Goal: Information Seeking & Learning: Learn about a topic

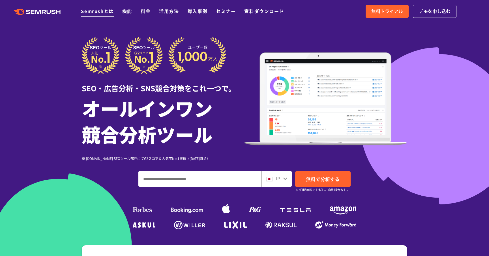
click at [105, 13] on link "Semrushとは" at bounding box center [97, 11] width 33 height 7
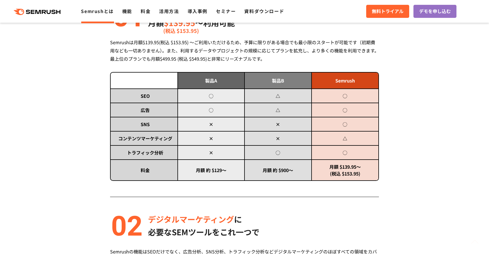
scroll to position [338, 0]
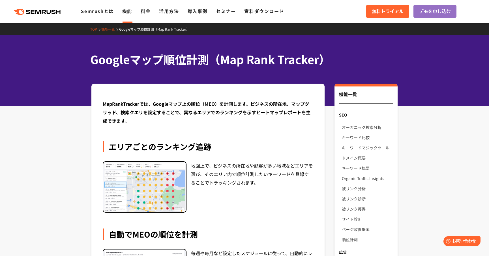
click at [106, 29] on link "機能一覧" at bounding box center [110, 29] width 18 height 5
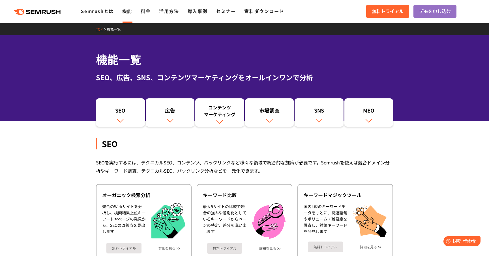
click at [50, 12] on icon ".cls {fill: #FF642D;}" at bounding box center [38, 12] width 64 height 6
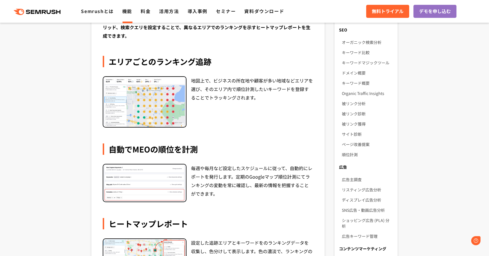
scroll to position [76, 0]
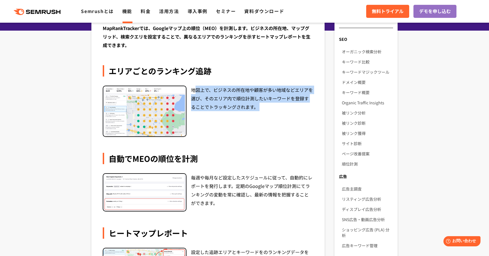
drag, startPoint x: 196, startPoint y: 87, endPoint x: 247, endPoint y: 147, distance: 79.2
click at [247, 147] on div "MapRankTrackerでは、Googleマップ上の順位（MEO）を計測します。ビジネスの所在地、マップグリッド、検索クエリを設定することで、異なるエリア…" at bounding box center [208, 170] width 211 height 293
click at [199, 100] on div "地図上で、ビジネスの所在地や顧客が多い地域などエリアを選び、そのエリア内で順位計測したいキーワードを登録することでトラッキングされます。" at bounding box center [252, 112] width 122 height 52
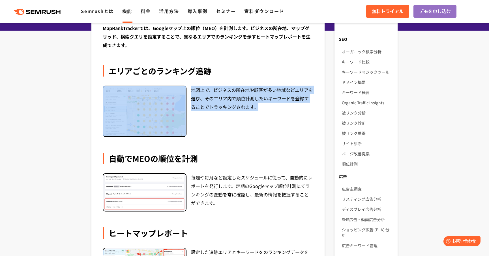
drag, startPoint x: 188, startPoint y: 91, endPoint x: 261, endPoint y: 117, distance: 77.5
click at [261, 117] on div "地図上で、ビジネスの所在地や顧客が多い地域などエリアを選び、そのエリア内で順位計測したいキーワードを登録することでトラッキングされます。" at bounding box center [208, 112] width 211 height 52
click at [261, 117] on div "地図上で、ビジネスの所在地や顧客が多い地域などエリアを選び、そのエリア内で順位計測したいキーワードを登録することでトラッキングされます。" at bounding box center [252, 112] width 122 height 52
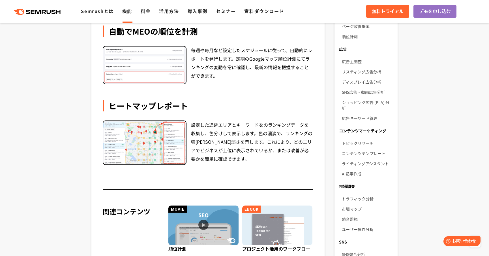
scroll to position [205, 0]
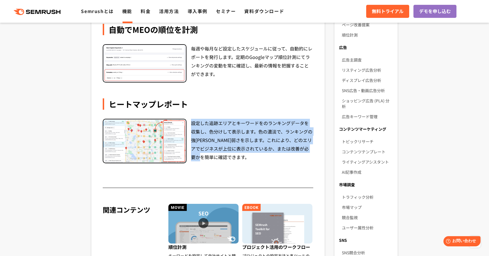
drag, startPoint x: 191, startPoint y: 122, endPoint x: 221, endPoint y: 157, distance: 45.6
click at [221, 157] on div "設定した追跡エリアとキーワードをのランキングデータを収集し、色分けして表示します。色の濃淡で、ランキングの強さや弱さを示します。これにより、どのエリアでビジネ…" at bounding box center [252, 141] width 122 height 44
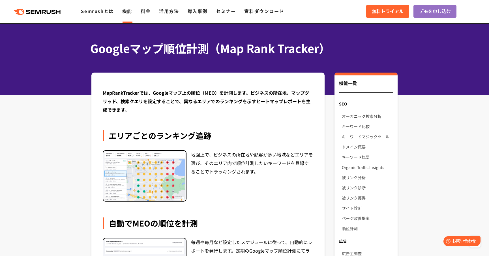
scroll to position [0, 0]
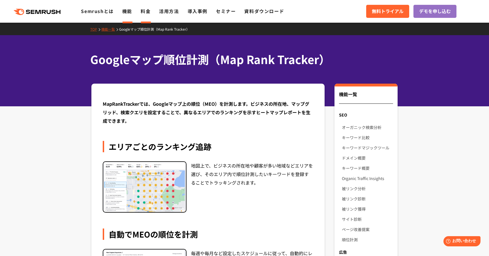
click at [149, 14] on link "料金" at bounding box center [146, 11] width 10 height 7
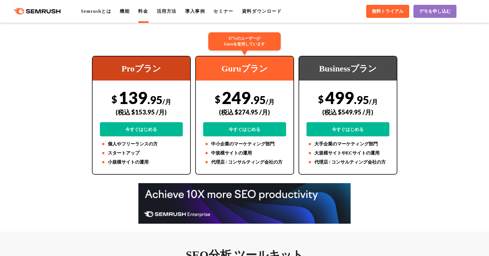
scroll to position [131, 0]
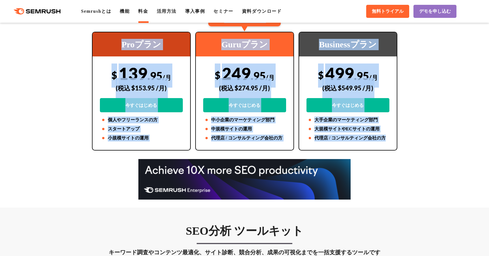
drag, startPoint x: 119, startPoint y: 43, endPoint x: 397, endPoint y: 140, distance: 294.1
click at [397, 140] on div "Proプラン $ 139 .95 /月 (税込 $153.95 /月) 今すぐはじめる 個人やフリーランスの方 スタートアップ 小規模サイトの運用 67%のユ…" at bounding box center [245, 91] width 310 height 119
click at [248, 80] on div "(税込 $274.95 /月)" at bounding box center [244, 88] width 83 height 20
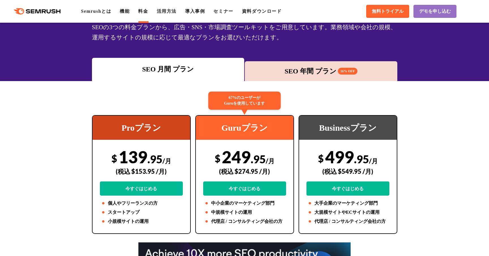
scroll to position [75, 0]
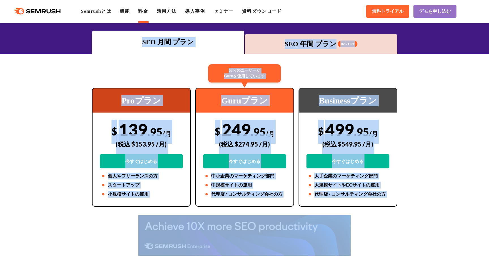
drag, startPoint x: 86, startPoint y: 38, endPoint x: 402, endPoint y: 208, distance: 359.1
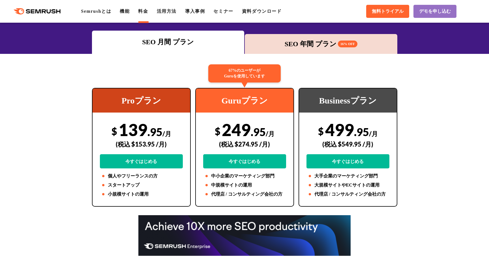
click at [152, 97] on div "Proプラン" at bounding box center [142, 100] width 98 height 24
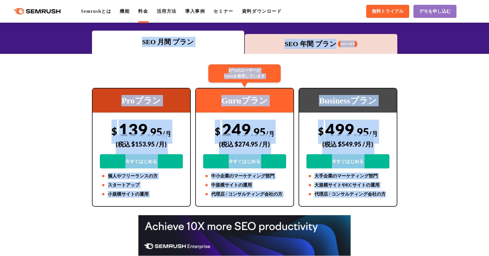
drag, startPoint x: 93, startPoint y: 33, endPoint x: 391, endPoint y: 196, distance: 339.7
click at [391, 196] on div "Businessプラン $ 499 .95 /月 (税込 $549.95 /月) 今すぐはじめる 大手企業のマーケティング部門 大規模サイトやECサイトの運用…" at bounding box center [348, 147] width 99 height 119
drag, startPoint x: 88, startPoint y: 43, endPoint x: 410, endPoint y: 201, distance: 358.9
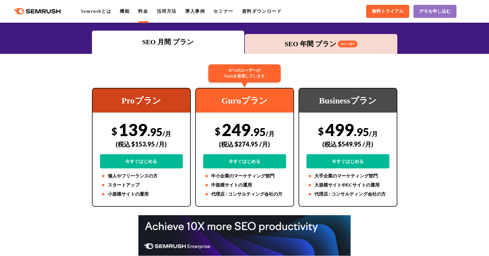
click at [243, 90] on div "Guruプラン" at bounding box center [245, 100] width 98 height 24
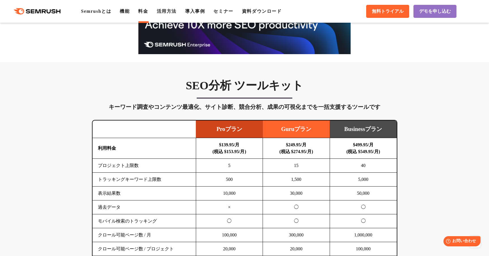
scroll to position [0, 0]
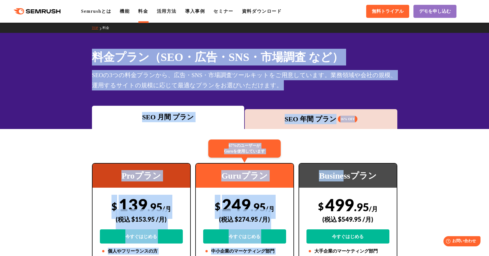
drag, startPoint x: 91, startPoint y: 48, endPoint x: 347, endPoint y: 172, distance: 284.9
click at [346, 78] on div "SEOの3つの料金プランから、広告・SNS・市場調査ツールキットをご用意しています。業務領域や会社の規模、運用するサイトの規模に応じて最適なプランをお選びいた…" at bounding box center [245, 80] width 306 height 20
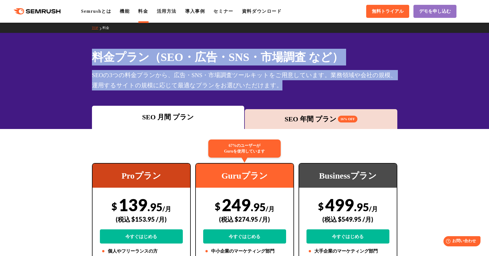
drag, startPoint x: 82, startPoint y: 52, endPoint x: 299, endPoint y: 98, distance: 221.5
click at [299, 98] on div "料金プラン（SEO・広告・SNS・市場調査 など） SEOの3つの料金プランから、広告・SNS・市場調査ツールキットをご用意しています。業務領域や会社の規模、…" at bounding box center [244, 81] width 489 height 96
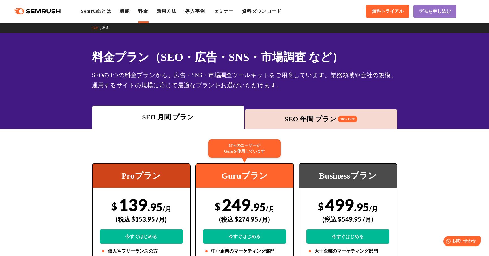
click at [248, 87] on div "SEOの3つの料金プランから、広告・SNS・市場調査ツールキットをご用意しています。業務領域や会社の規模、運用するサイトの規模に応じて最適なプランをお選びいた…" at bounding box center [245, 80] width 306 height 20
click at [145, 12] on link "料金" at bounding box center [143, 11] width 10 height 5
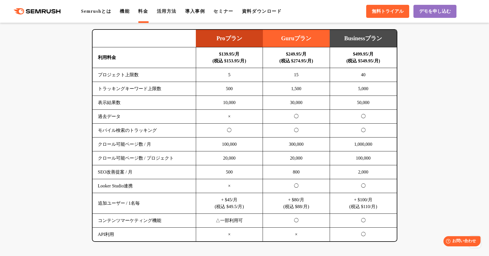
scroll to position [369, 0]
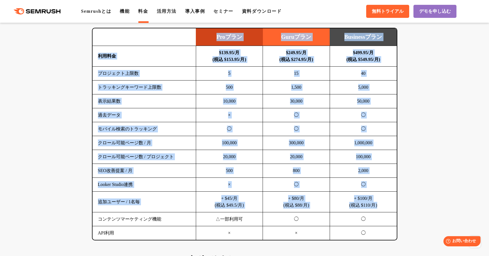
drag, startPoint x: 100, startPoint y: 39, endPoint x: 384, endPoint y: 208, distance: 330.5
click at [384, 208] on table "Proプラン Guruプラン Businessプラン 利用料金 $139.95/月 (税込 $153.95/月) $249.95/月 (税込 $274.95/…" at bounding box center [245, 133] width 304 height 211
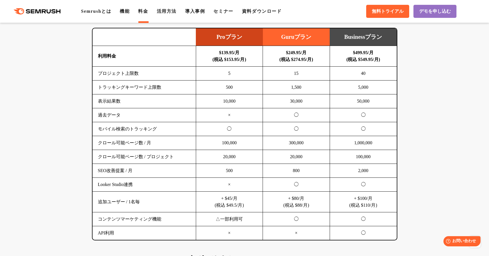
click at [336, 177] on td "2,000" at bounding box center [363, 171] width 67 height 14
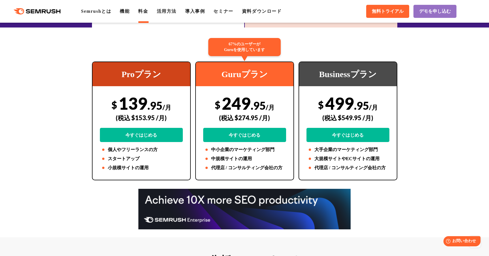
scroll to position [0, 0]
